Goal: Task Accomplishment & Management: Manage account settings

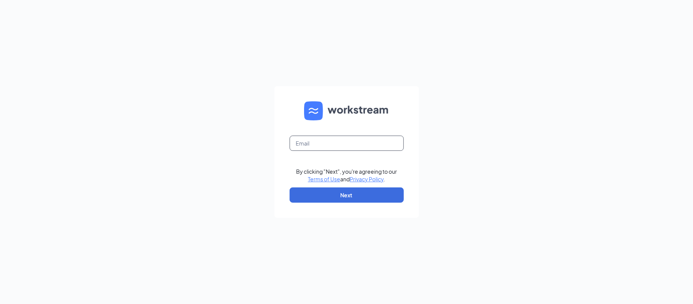
click at [305, 147] on input "text" at bounding box center [347, 143] width 114 height 15
type input "bryan.podgurski@pjunited.com"
click at [367, 193] on button "Next" at bounding box center [347, 194] width 114 height 15
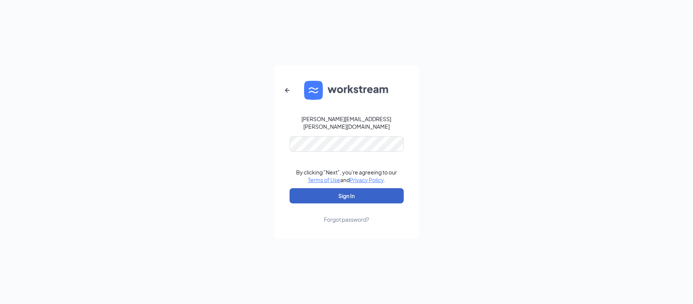
click at [334, 191] on button "Sign In" at bounding box center [347, 195] width 114 height 15
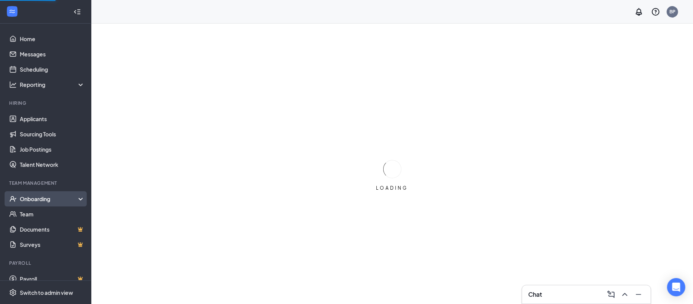
click at [53, 203] on div "Onboarding" at bounding box center [45, 198] width 91 height 15
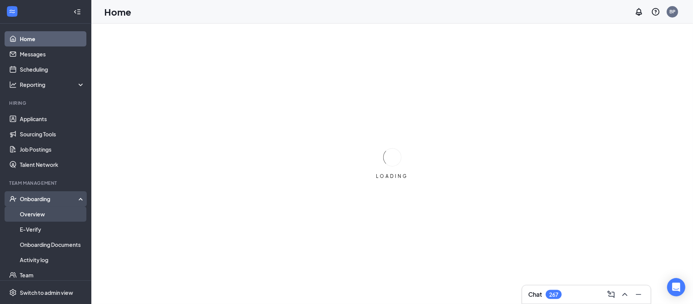
click at [46, 216] on link "Overview" at bounding box center [52, 213] width 65 height 15
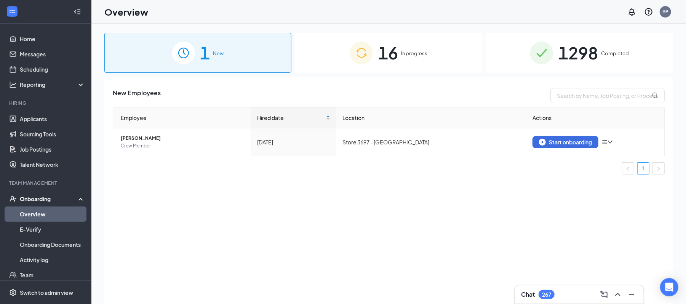
click at [552, 45] on img at bounding box center [541, 53] width 23 height 23
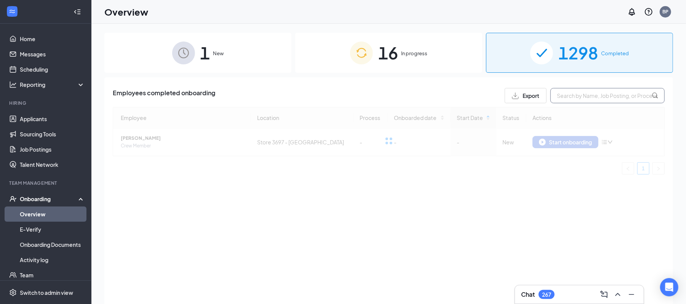
click at [573, 91] on input "text" at bounding box center [607, 95] width 114 height 15
type input "3616"
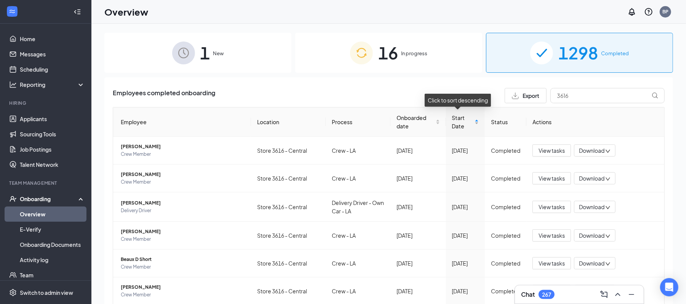
click at [468, 126] on div "Start Date" at bounding box center [465, 121] width 27 height 17
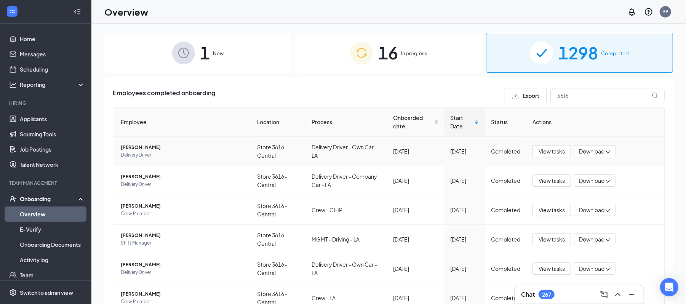
click at [145, 145] on span "[PERSON_NAME]" at bounding box center [183, 148] width 124 height 8
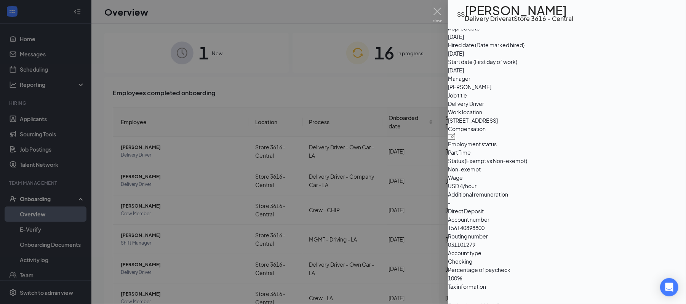
scroll to position [473, 0]
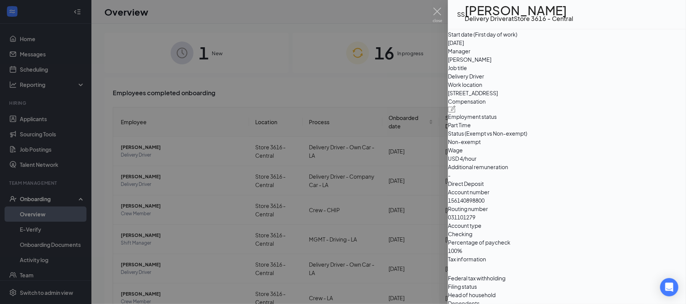
click at [655, 112] on div at bounding box center [567, 108] width 238 height 7
drag, startPoint x: 296, startPoint y: 168, endPoint x: 235, endPoint y: 173, distance: 61.5
type input "12"
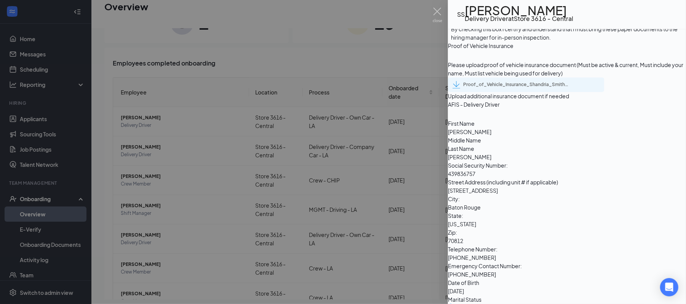
scroll to position [1176, 0]
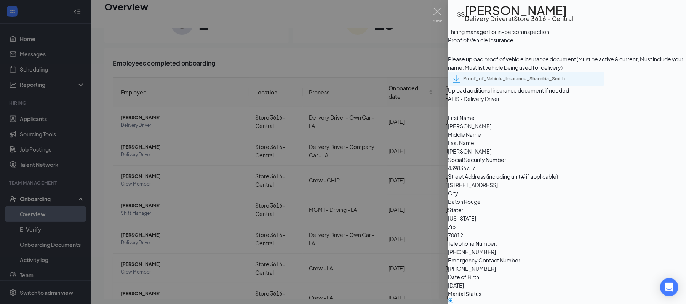
click at [510, 82] on div "Proof_of_Vehicle_Insurance_Shandria_Smith_uploadedfile_20250821.pdf.pdf" at bounding box center [516, 79] width 107 height 6
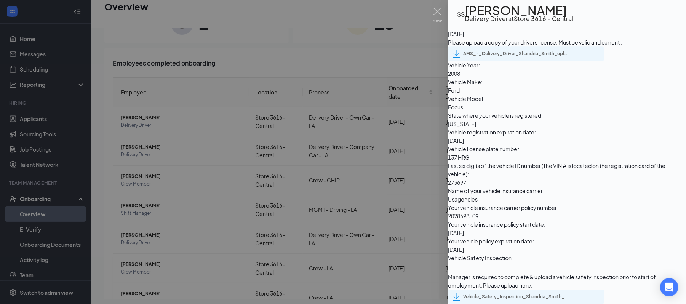
scroll to position [2462, 0]
click at [534, 294] on div "Vehicle_Safety_Inspection_Shandria_Smith_uploadedfile_20250822.pdf.pdf" at bounding box center [516, 297] width 107 height 6
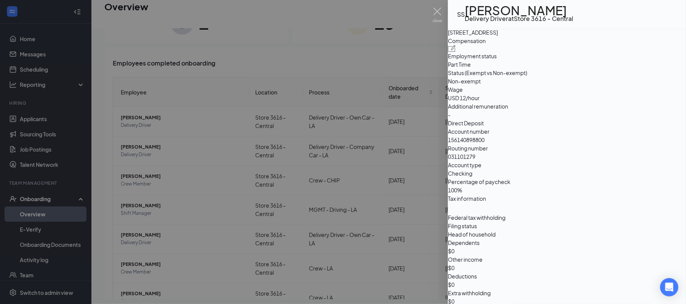
scroll to position [439, 0]
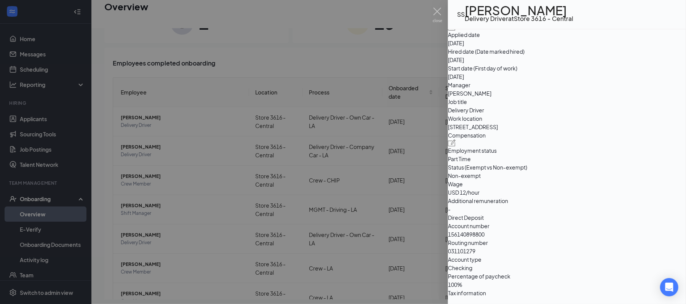
click at [456, 146] on img at bounding box center [452, 142] width 8 height 7
drag, startPoint x: 295, startPoint y: 176, endPoint x: 233, endPoint y: 165, distance: 63.3
type input "8"
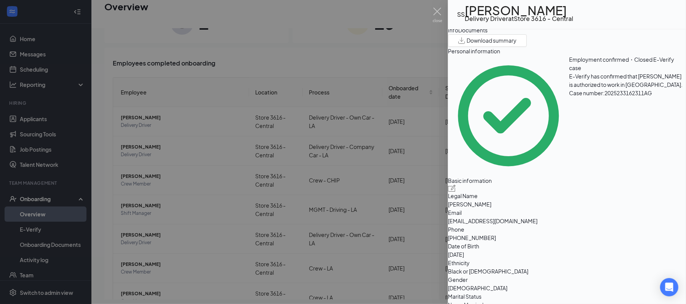
scroll to position [0, 0]
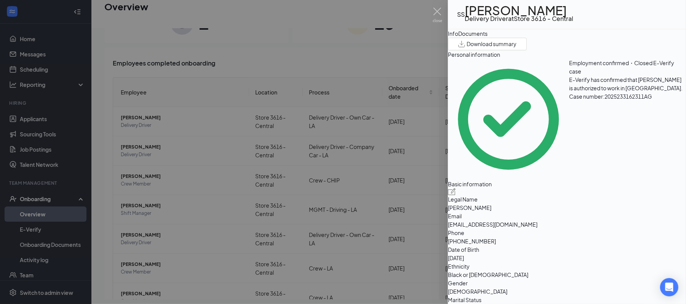
click at [487, 38] on div "Documents" at bounding box center [472, 33] width 29 height 8
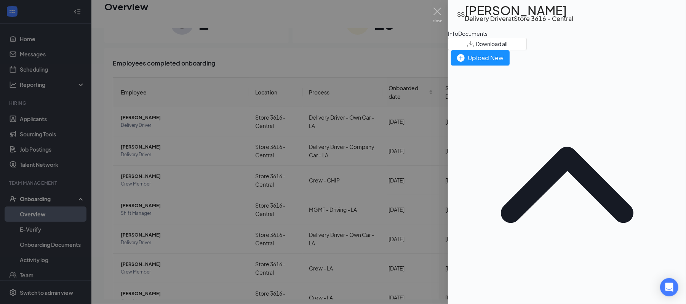
click at [500, 303] on div "ONBOARDING" at bounding box center [567, 307] width 238 height 8
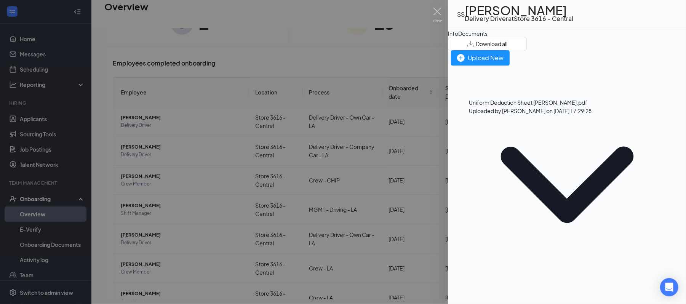
click at [489, 92] on div "ONBOARDING" at bounding box center [567, 188] width 238 height 246
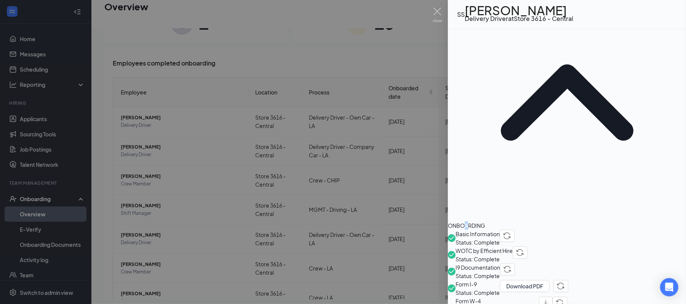
scroll to position [87, 0]
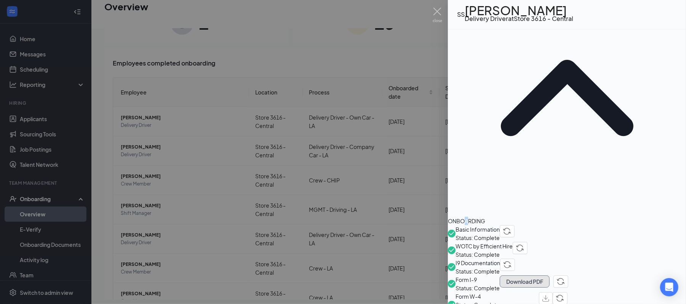
click at [549, 275] on button "Download PDF" at bounding box center [525, 281] width 50 height 12
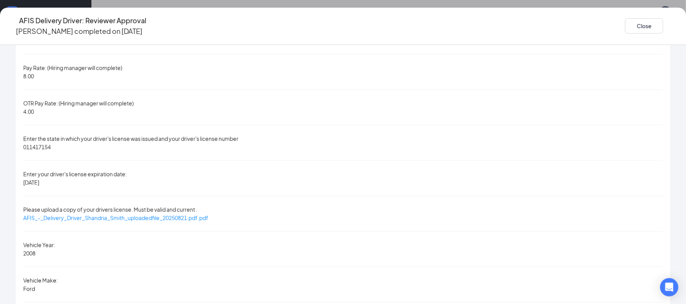
scroll to position [564, 0]
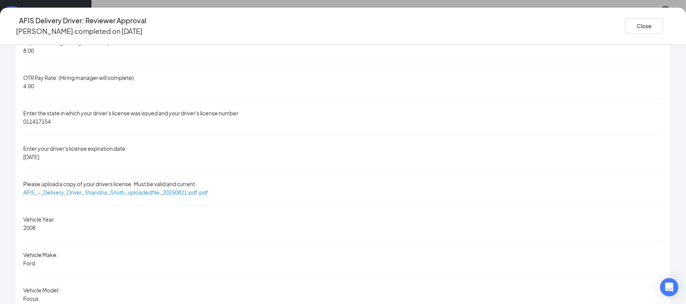
click at [671, 26] on icon "Ellipses" at bounding box center [671, 26] width 0 height 0
click at [623, 43] on button "Restart" at bounding box center [630, 38] width 30 height 12
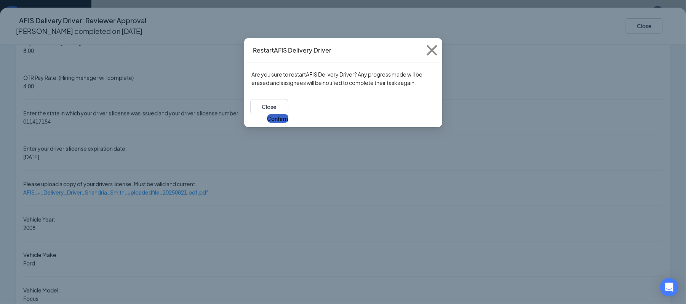
click at [288, 114] on button "Confirm" at bounding box center [277, 118] width 21 height 8
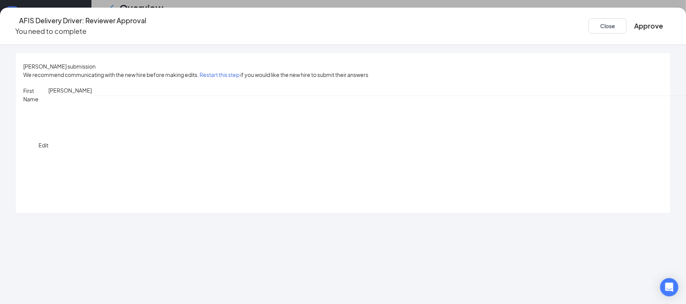
scroll to position [771, 0]
click at [171, 158] on link at bounding box center [171, 158] width 6 height 13
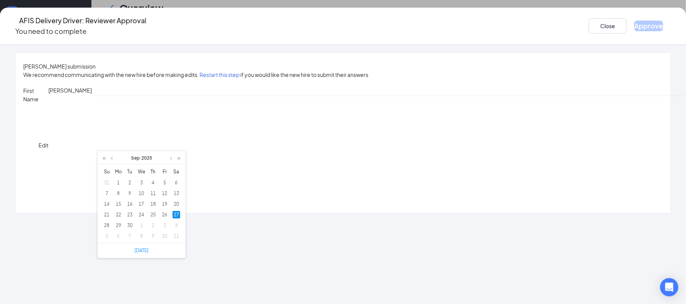
click at [171, 158] on link at bounding box center [171, 158] width 6 height 13
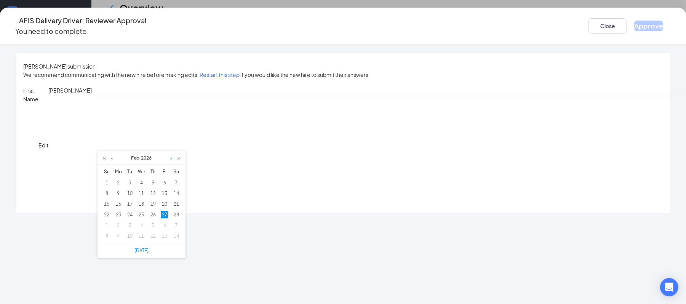
click at [171, 158] on link at bounding box center [171, 158] width 6 height 13
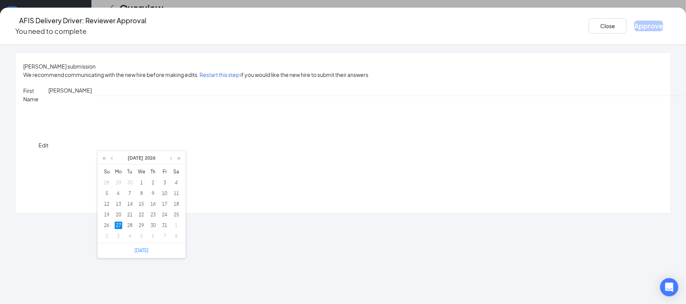
click at [171, 158] on link at bounding box center [171, 158] width 6 height 13
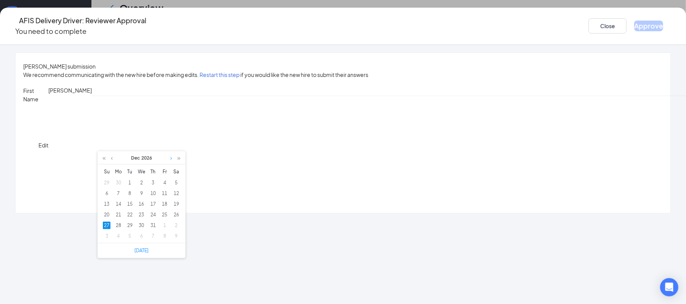
click at [171, 158] on link at bounding box center [171, 158] width 6 height 13
click at [164, 181] on div "1" at bounding box center [165, 183] width 8 height 8
type input "[DATE]"
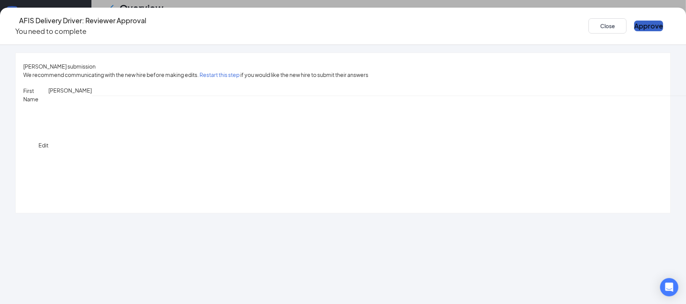
click at [634, 21] on button "Approve" at bounding box center [648, 26] width 29 height 11
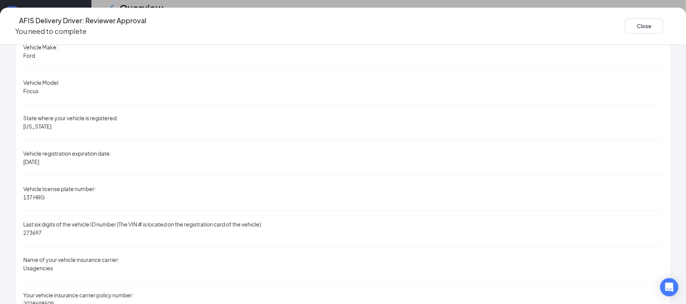
scroll to position [683, 0]
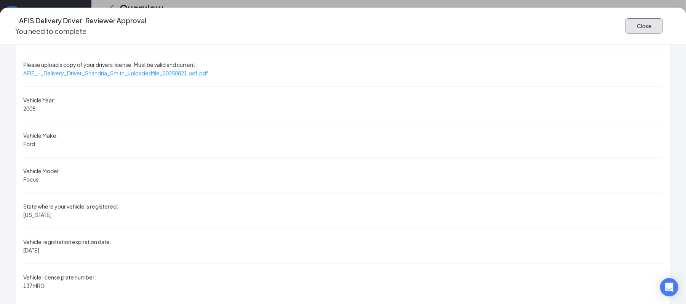
click at [625, 18] on button "Close" at bounding box center [644, 25] width 38 height 15
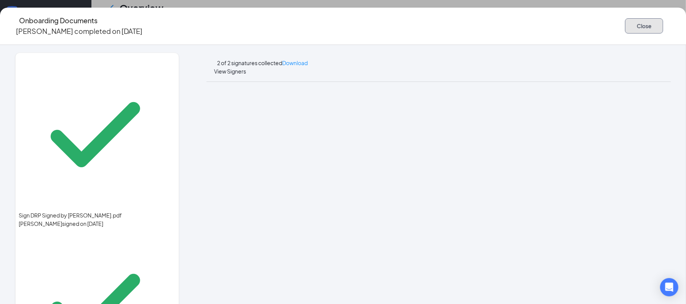
click at [625, 24] on button "Close" at bounding box center [644, 25] width 38 height 15
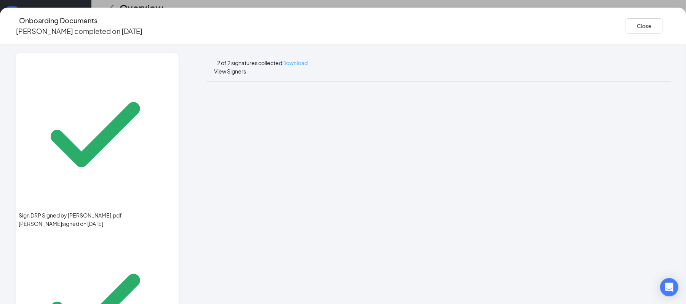
click at [308, 59] on span "Download" at bounding box center [295, 62] width 26 height 7
click at [625, 18] on button "Close" at bounding box center [644, 25] width 38 height 15
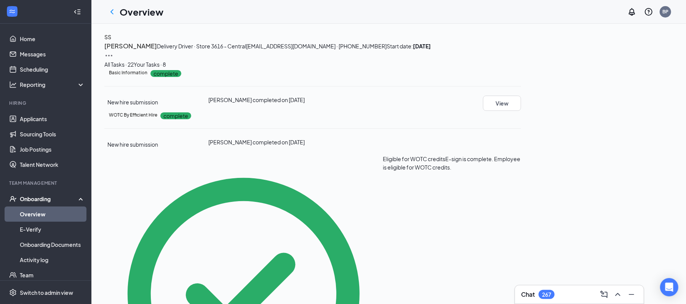
click at [157, 51] on h3 "[PERSON_NAME]" at bounding box center [130, 46] width 53 height 10
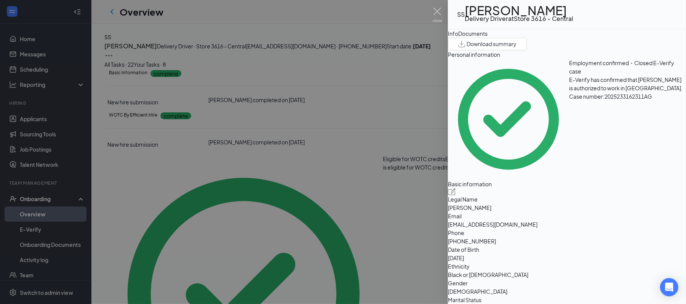
click at [487, 38] on div "Documents" at bounding box center [472, 33] width 29 height 8
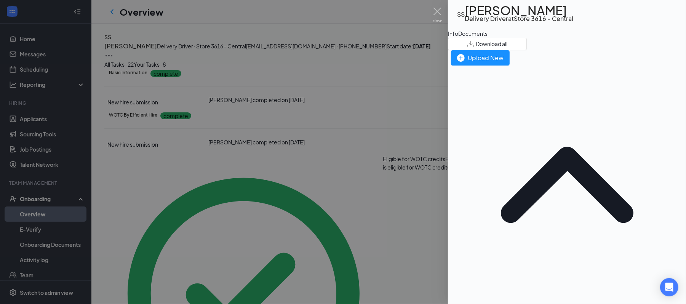
click at [506, 90] on div "ONBOARDING" at bounding box center [567, 188] width 238 height 246
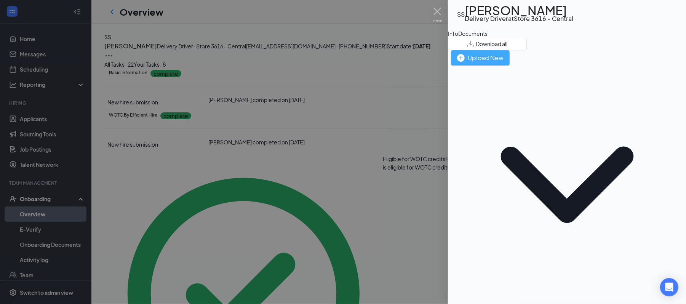
click at [503, 62] on div "Upload New" at bounding box center [480, 58] width 46 height 10
click at [437, 17] on img at bounding box center [438, 15] width 10 height 15
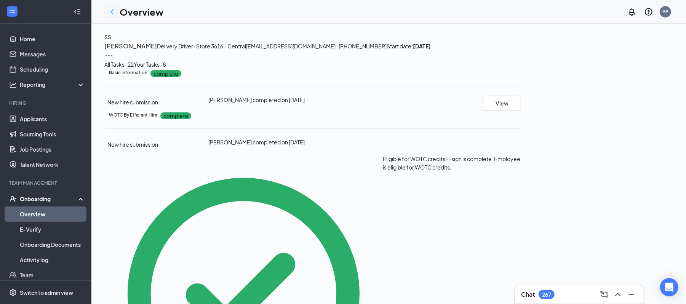
click at [113, 13] on icon "ChevronLeft" at bounding box center [111, 11] width 9 height 9
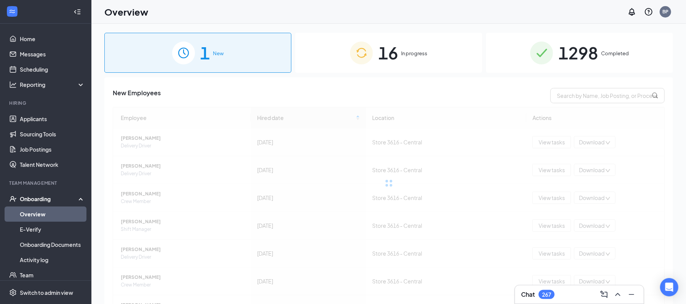
click at [570, 66] on div "1298 Completed" at bounding box center [579, 53] width 187 height 40
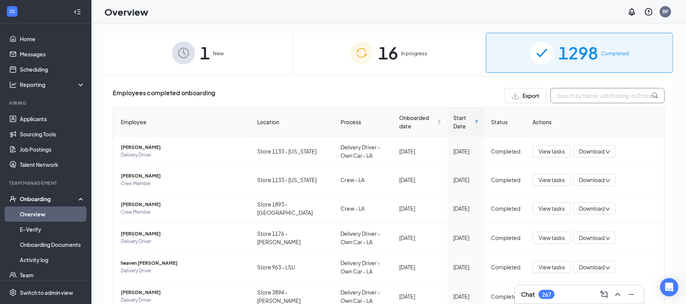
click at [567, 96] on input "text" at bounding box center [607, 95] width 114 height 15
type input "arit"
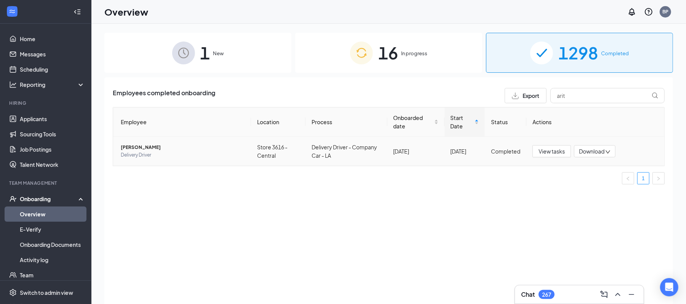
click at [154, 144] on span "[PERSON_NAME]" at bounding box center [183, 148] width 124 height 8
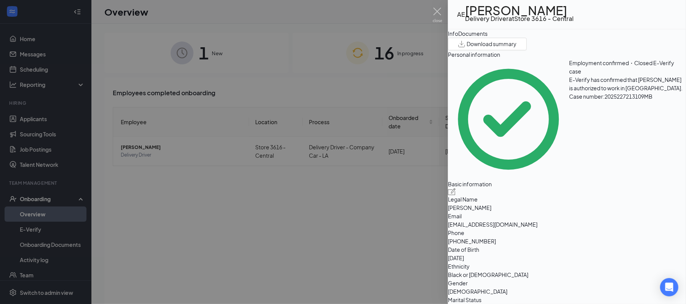
click at [657, 125] on div "Employment confirmed・Closed E-Verify case E-Verify has confirmed that [PERSON_N…" at bounding box center [567, 119] width 238 height 121
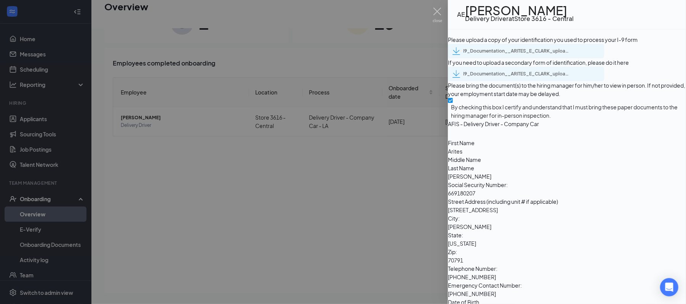
scroll to position [1140, 0]
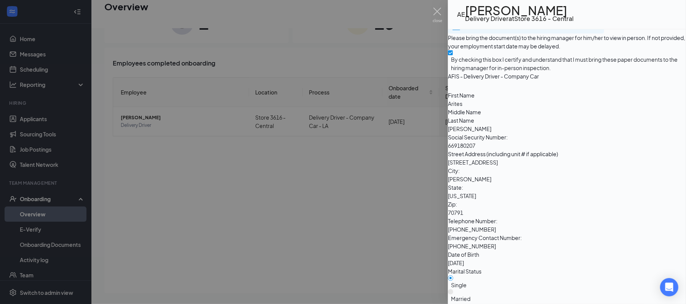
click at [569, 6] on div "I9_Documentation__ARITES_E_CLARK_uploadedfile_20250815.pdf.pdf" at bounding box center [516, 3] width 107 height 6
click at [530, 29] on div "I9_Documentation__ARITES_E_CLARK_uploadedfile_20250815.pdf.pdf" at bounding box center [516, 26] width 107 height 6
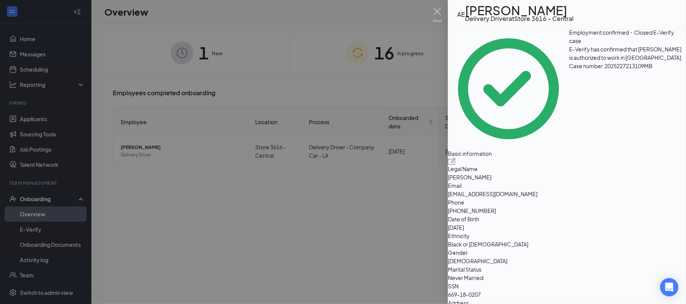
scroll to position [0, 0]
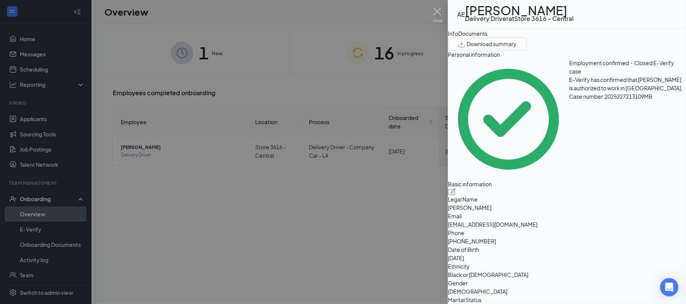
click at [487, 38] on div "Documents" at bounding box center [472, 33] width 29 height 8
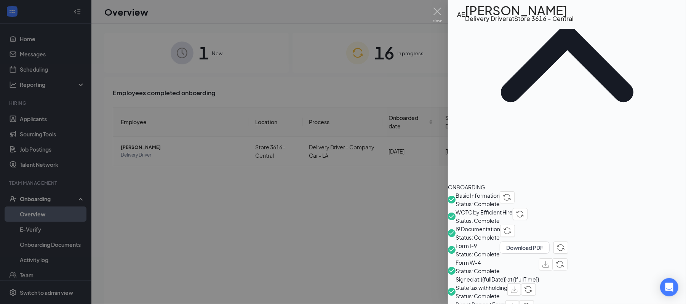
scroll to position [122, 0]
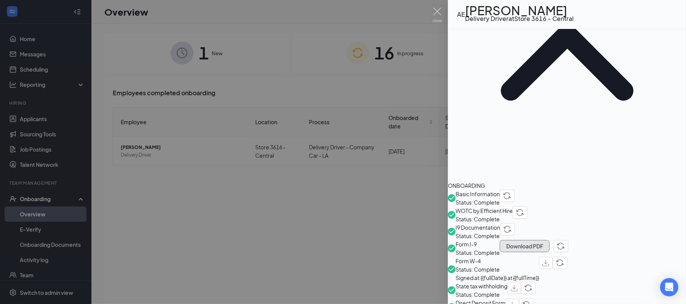
click at [549, 240] on button "Download PDF" at bounding box center [525, 246] width 50 height 12
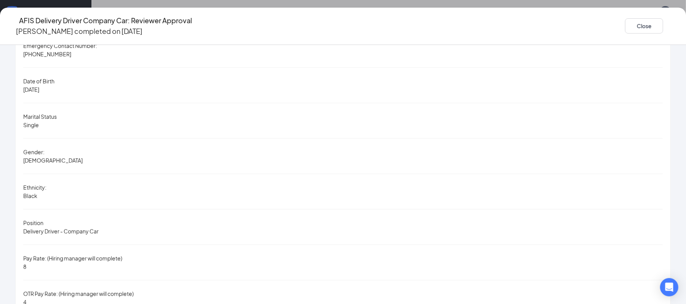
scroll to position [360, 0]
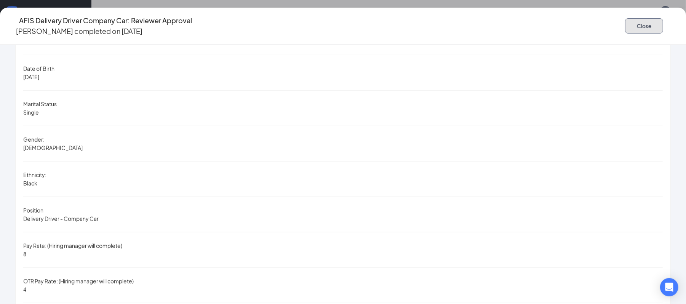
click at [625, 21] on button "Close" at bounding box center [644, 25] width 38 height 15
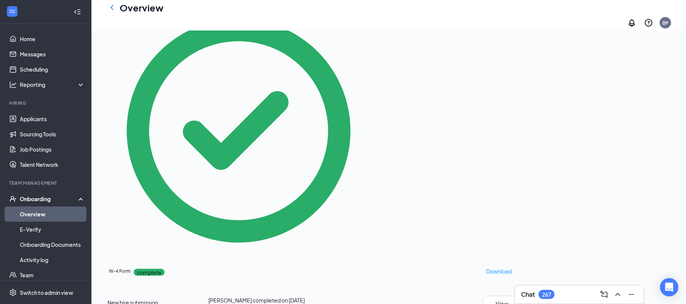
scroll to position [81, 0]
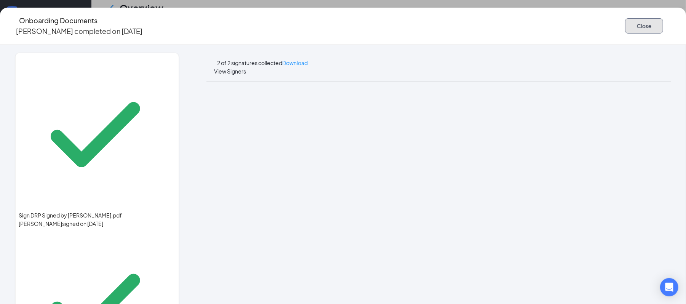
click at [625, 19] on button "Close" at bounding box center [644, 25] width 38 height 15
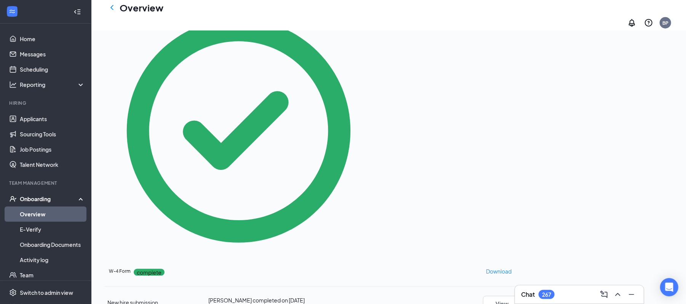
scroll to position [87, 0]
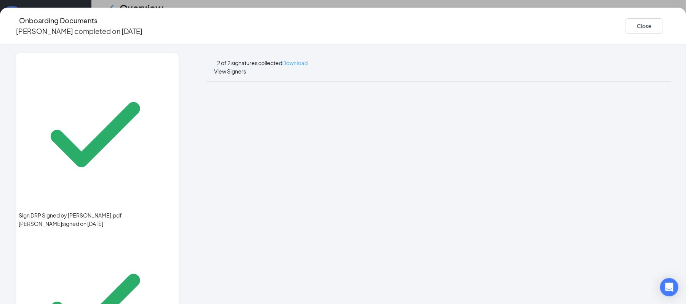
click at [308, 59] on span "Download" at bounding box center [295, 62] width 26 height 7
click at [625, 27] on button "Close" at bounding box center [644, 25] width 38 height 15
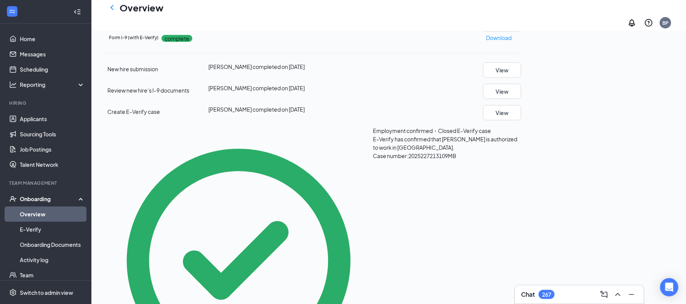
scroll to position [472, 0]
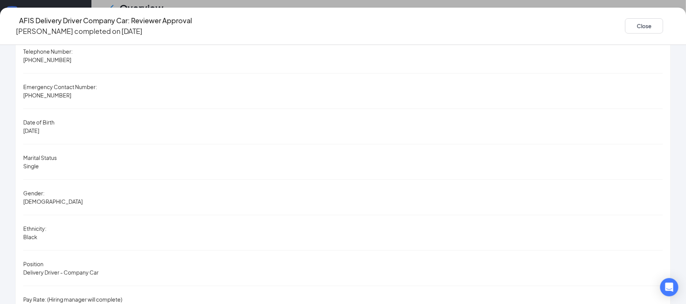
scroll to position [360, 0]
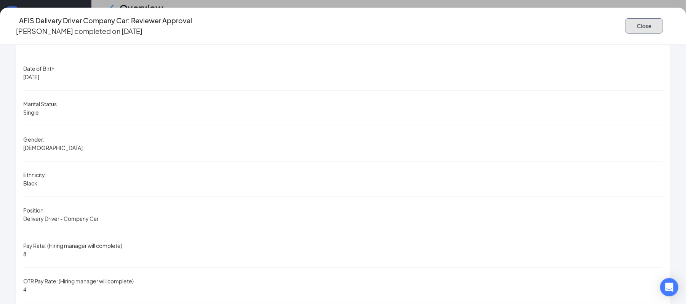
click at [625, 22] on button "Close" at bounding box center [644, 25] width 38 height 15
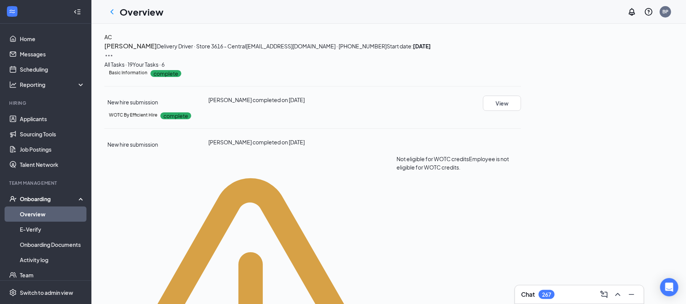
scroll to position [0, 0]
